Goal: Communication & Community: Answer question/provide support

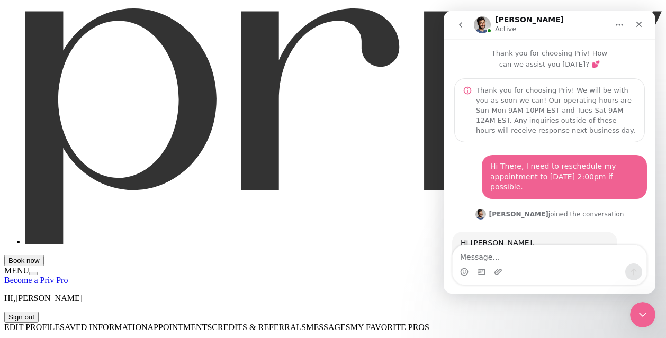
scroll to position [128, 0]
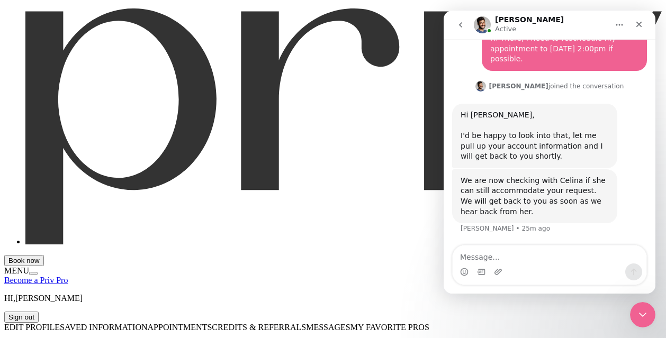
click at [506, 252] on textarea "Message…" at bounding box center [550, 255] width 194 height 18
type textarea "Ok thank you!"
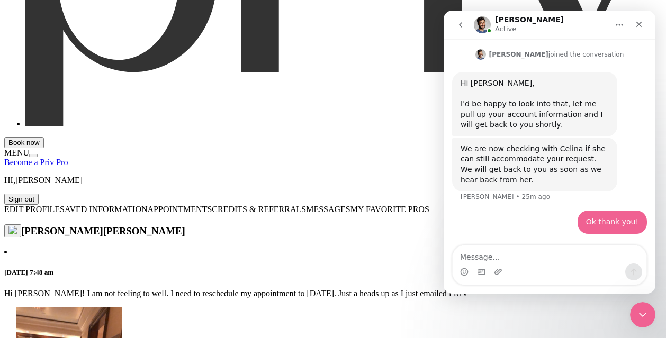
scroll to position [124, 0]
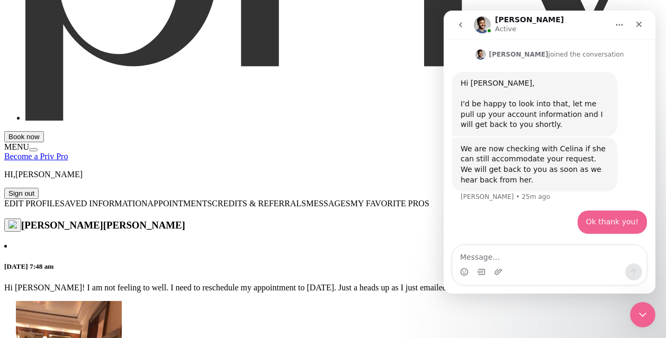
type input "Thank you so much!"
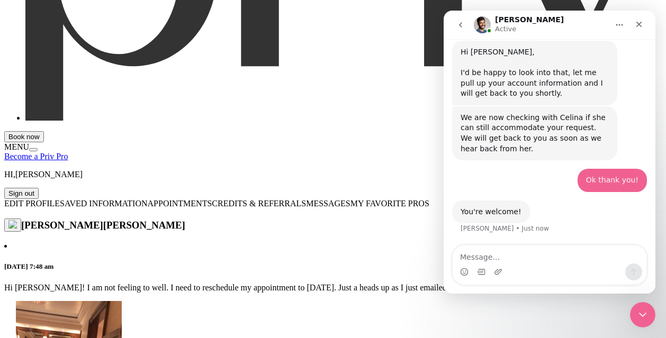
scroll to position [0, 113]
type input "I am just going to push the appointment to my birthday since I've had so much g…"
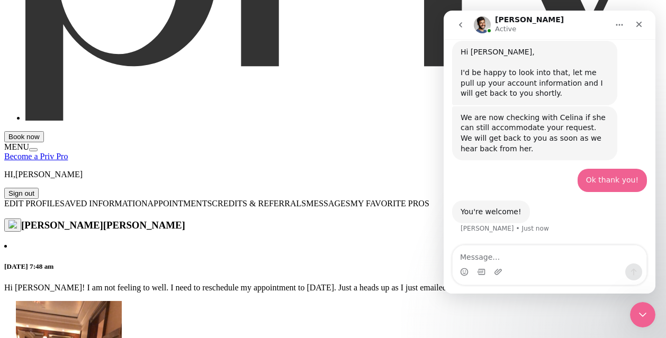
type input "I'm going to reschedule to [DATE]"
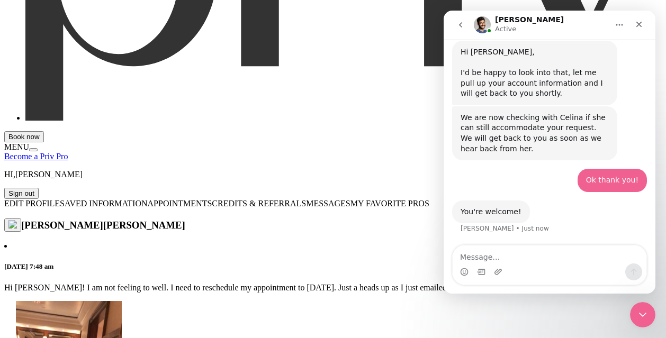
type input "I hope that day works for you! I have your"
